Goal: Task Accomplishment & Management: Use online tool/utility

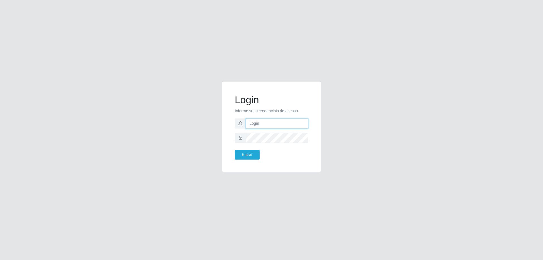
click at [287, 126] on input "text" at bounding box center [277, 124] width 63 height 10
type input "[EMAIL_ADDRESS][PERSON_NAME][DOMAIN_NAME]"
click at [252, 154] on button "Entrar" at bounding box center [247, 155] width 25 height 10
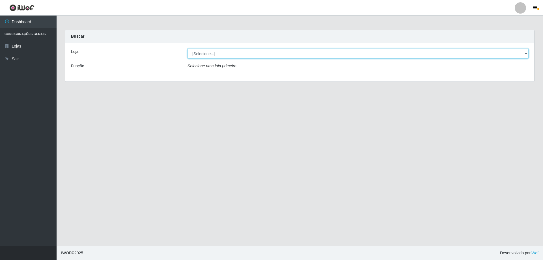
click at [207, 53] on select "[Selecione...] Atacado Vem - [STREET_ADDRESS]" at bounding box center [358, 54] width 341 height 10
select select "449"
click at [188, 49] on select "[Selecione...] Atacado Vem - [STREET_ADDRESS]" at bounding box center [358, 54] width 341 height 10
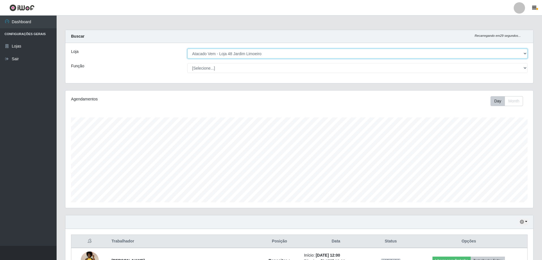
scroll to position [117, 468]
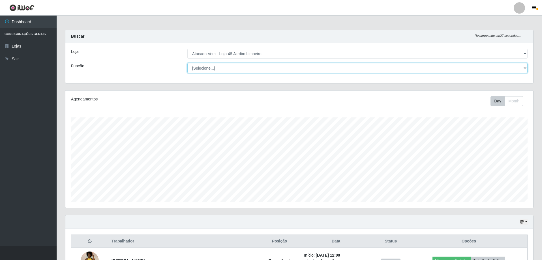
click at [217, 68] on select "[Selecione...] Repositor Repositor + Repositor ++" at bounding box center [357, 68] width 340 height 10
click at [128, 55] on div "Loja" at bounding box center [125, 54] width 116 height 10
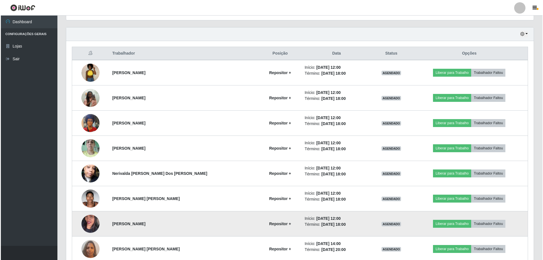
scroll to position [198, 0]
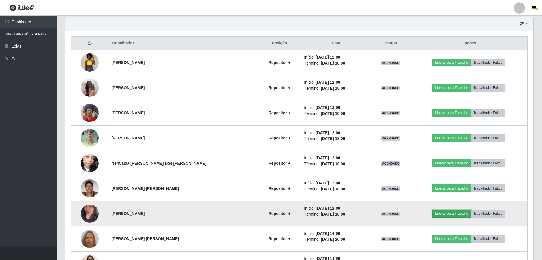
click at [445, 214] on button "Liberar para Trabalho" at bounding box center [451, 214] width 38 height 8
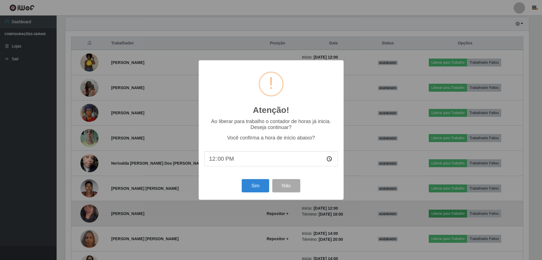
scroll to position [117, 465]
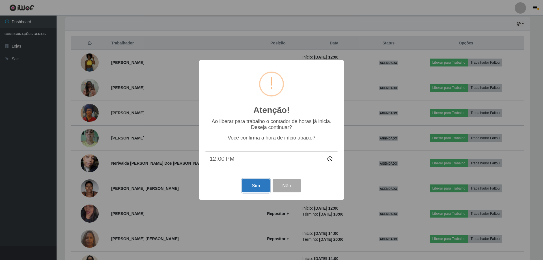
click at [261, 188] on button "Sim" at bounding box center [255, 185] width 27 height 13
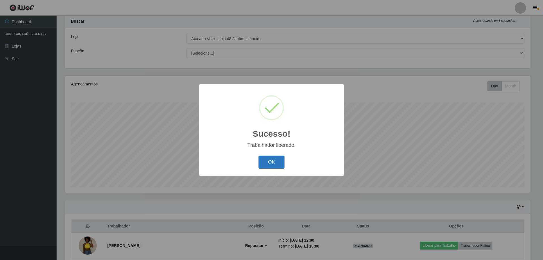
click at [260, 162] on button "OK" at bounding box center [272, 162] width 26 height 13
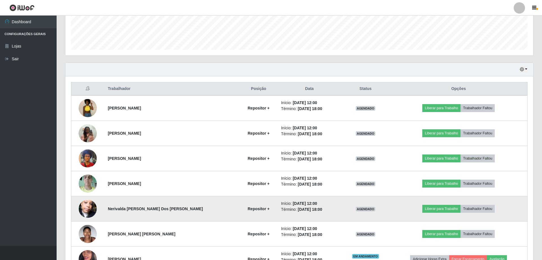
scroll to position [185, 0]
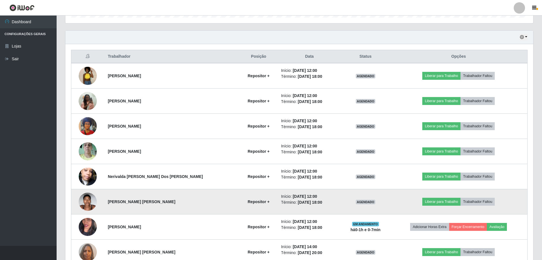
click at [430, 206] on td "Liberar para Trabalho Trabalhador Faltou" at bounding box center [458, 201] width 137 height 25
click at [431, 204] on button "Liberar para Trabalho" at bounding box center [441, 202] width 38 height 8
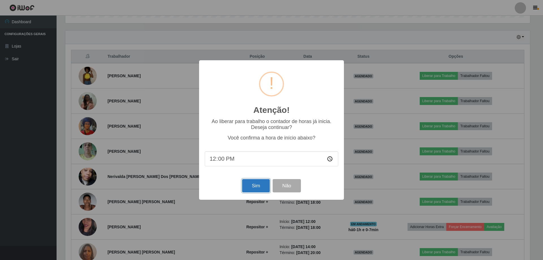
click at [257, 188] on button "Sim" at bounding box center [255, 185] width 27 height 13
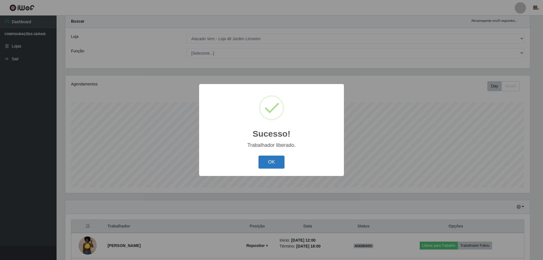
click at [274, 158] on button "OK" at bounding box center [272, 162] width 26 height 13
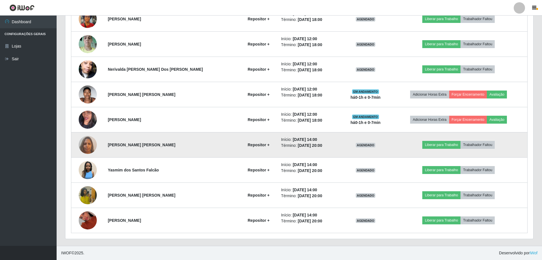
scroll to position [207, 0]
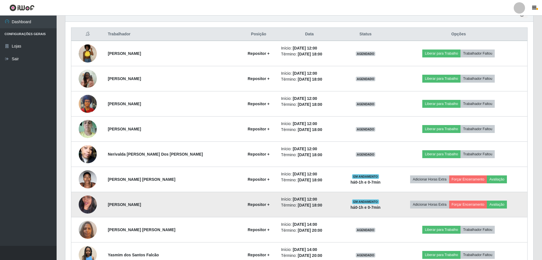
click at [297, 200] on time "[DATE] 12:00" at bounding box center [304, 199] width 24 height 5
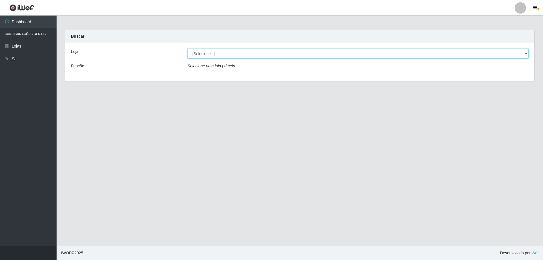
click at [218, 53] on select "[Selecione...] Atacado Vem - [STREET_ADDRESS]" at bounding box center [358, 54] width 341 height 10
select select "449"
click at [188, 49] on select "[Selecione...] Atacado Vem - [STREET_ADDRESS]" at bounding box center [358, 54] width 341 height 10
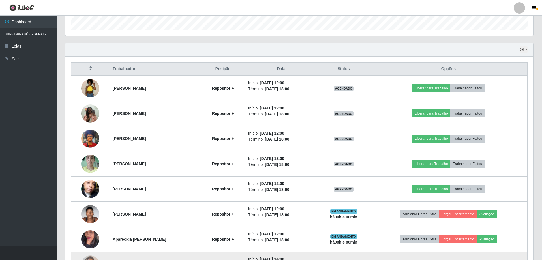
scroll to position [170, 0]
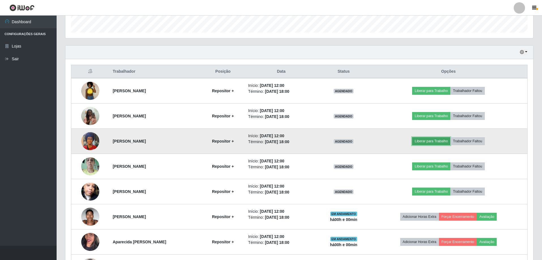
click at [446, 139] on button "Liberar para Trabalho" at bounding box center [431, 141] width 38 height 8
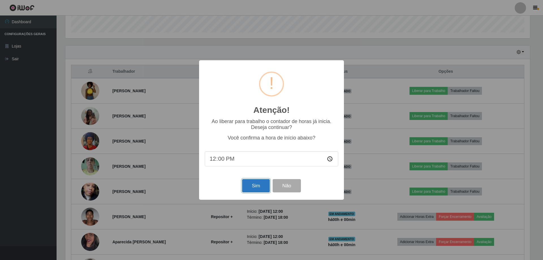
click at [260, 188] on button "Sim" at bounding box center [255, 185] width 27 height 13
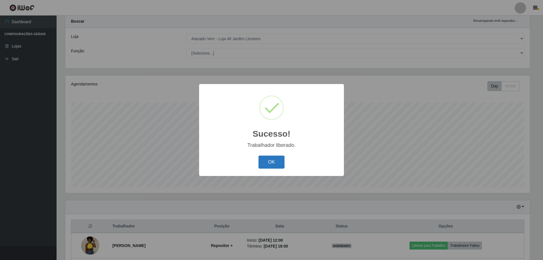
click at [267, 165] on button "OK" at bounding box center [272, 162] width 26 height 13
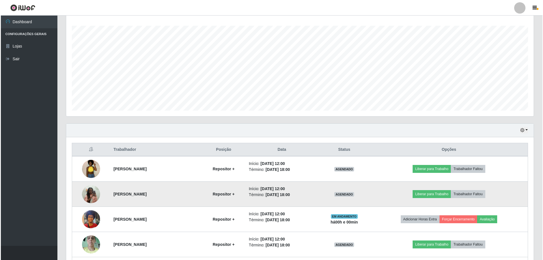
scroll to position [100, 0]
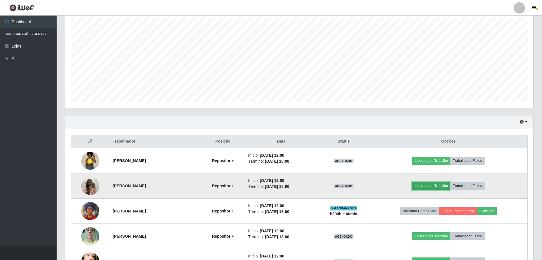
click at [444, 185] on button "Liberar para Trabalho" at bounding box center [431, 186] width 38 height 8
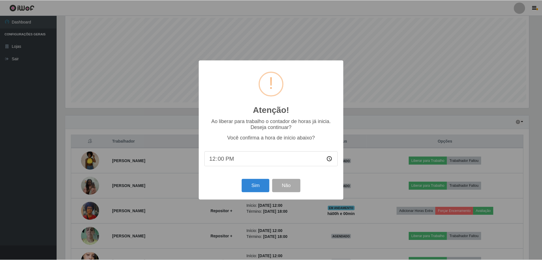
scroll to position [117, 465]
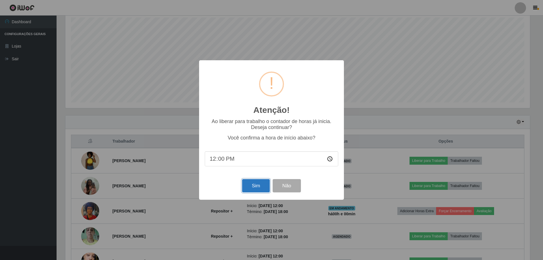
click at [249, 186] on button "Sim" at bounding box center [255, 185] width 27 height 13
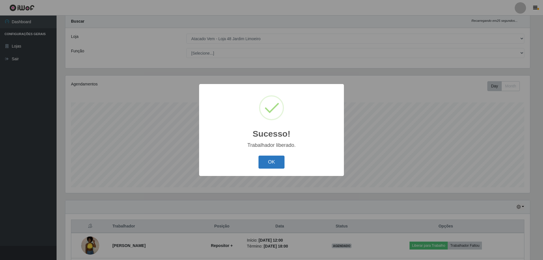
click at [273, 162] on button "OK" at bounding box center [272, 162] width 26 height 13
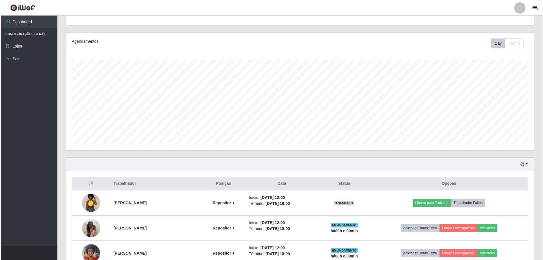
scroll to position [156, 0]
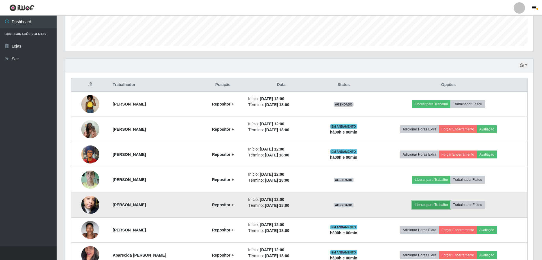
click at [440, 205] on button "Liberar para Trabalho" at bounding box center [431, 205] width 38 height 8
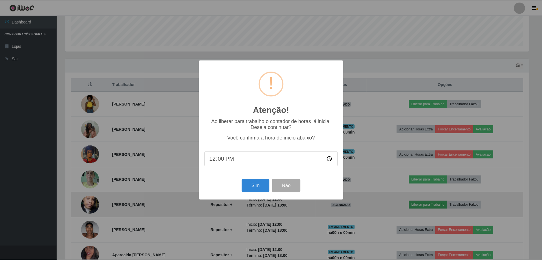
scroll to position [117, 465]
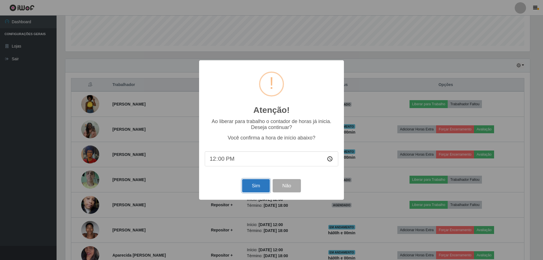
click at [247, 184] on button "Sim" at bounding box center [255, 185] width 27 height 13
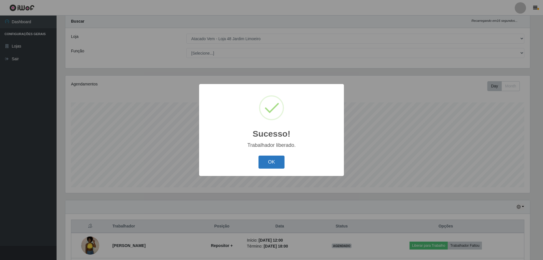
click at [276, 161] on button "OK" at bounding box center [272, 162] width 26 height 13
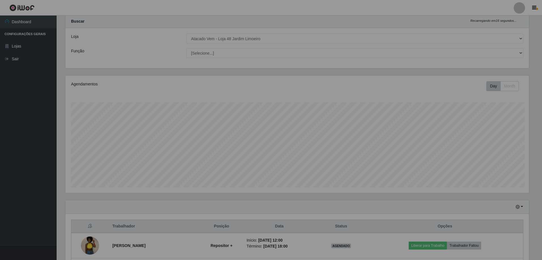
scroll to position [0, 0]
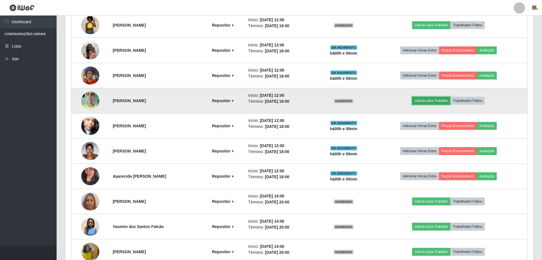
click at [434, 101] on button "Liberar para Trabalho" at bounding box center [431, 101] width 38 height 8
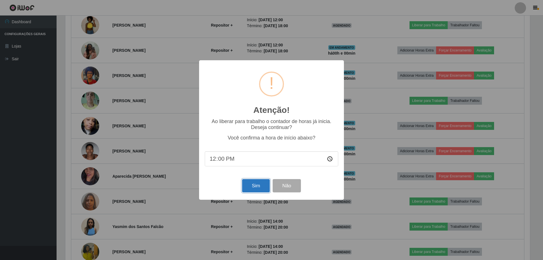
click at [259, 187] on button "Sim" at bounding box center [255, 185] width 27 height 13
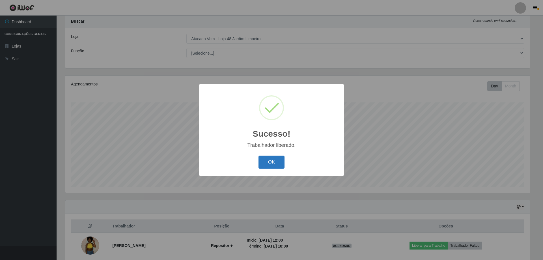
click at [271, 165] on button "OK" at bounding box center [272, 162] width 26 height 13
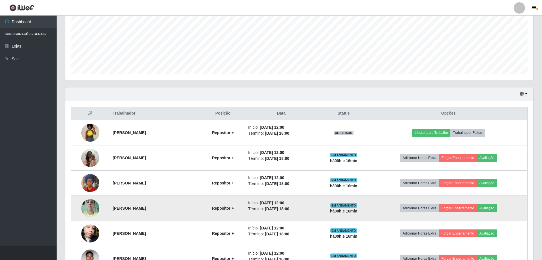
scroll to position [128, 0]
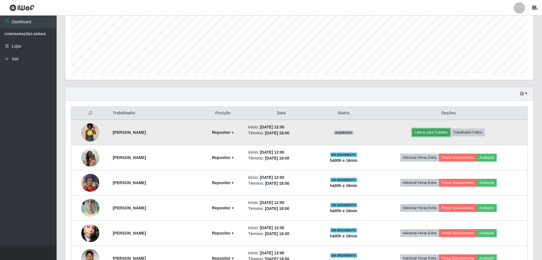
click at [438, 132] on button "Liberar para Trabalho" at bounding box center [431, 132] width 38 height 8
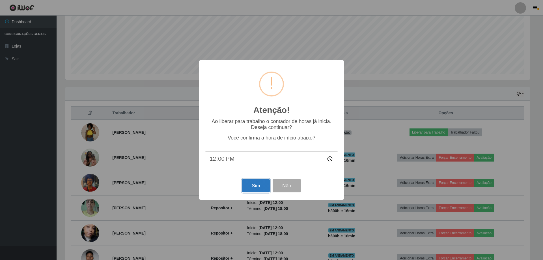
click at [251, 190] on button "Sim" at bounding box center [255, 185] width 27 height 13
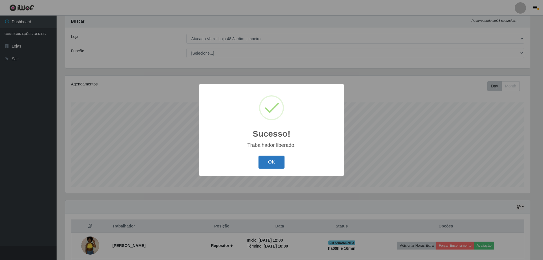
click at [267, 160] on button "OK" at bounding box center [272, 162] width 26 height 13
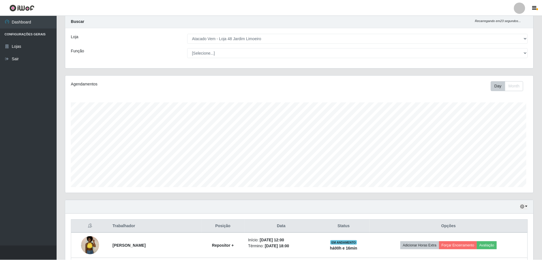
scroll to position [117, 468]
